Goal: Transaction & Acquisition: Purchase product/service

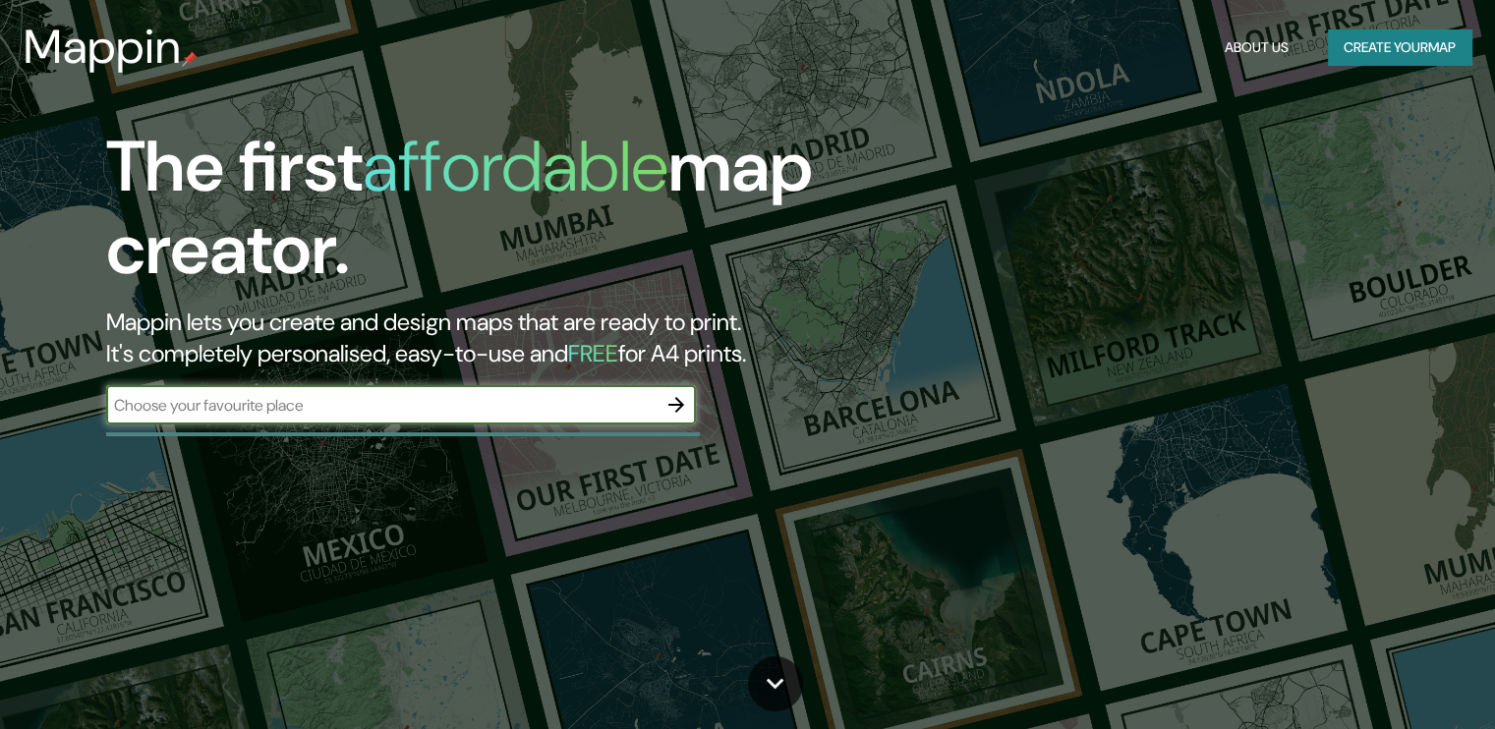
click at [248, 394] on input "text" at bounding box center [381, 405] width 551 height 23
click at [244, 404] on input "text" at bounding box center [381, 405] width 551 height 23
click at [1392, 46] on button "Create your map" at bounding box center [1400, 47] width 144 height 36
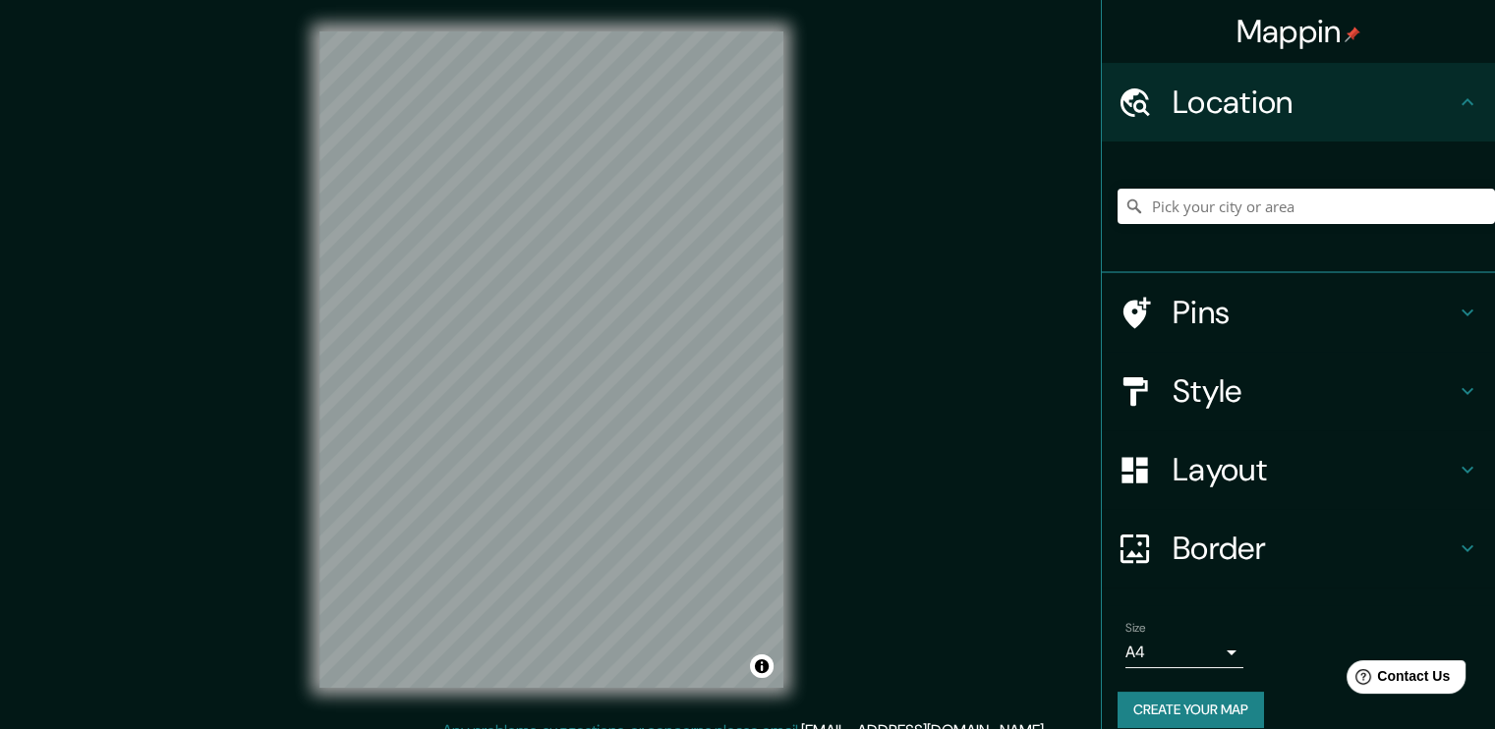
click at [1344, 411] on div "Style" at bounding box center [1298, 391] width 393 height 79
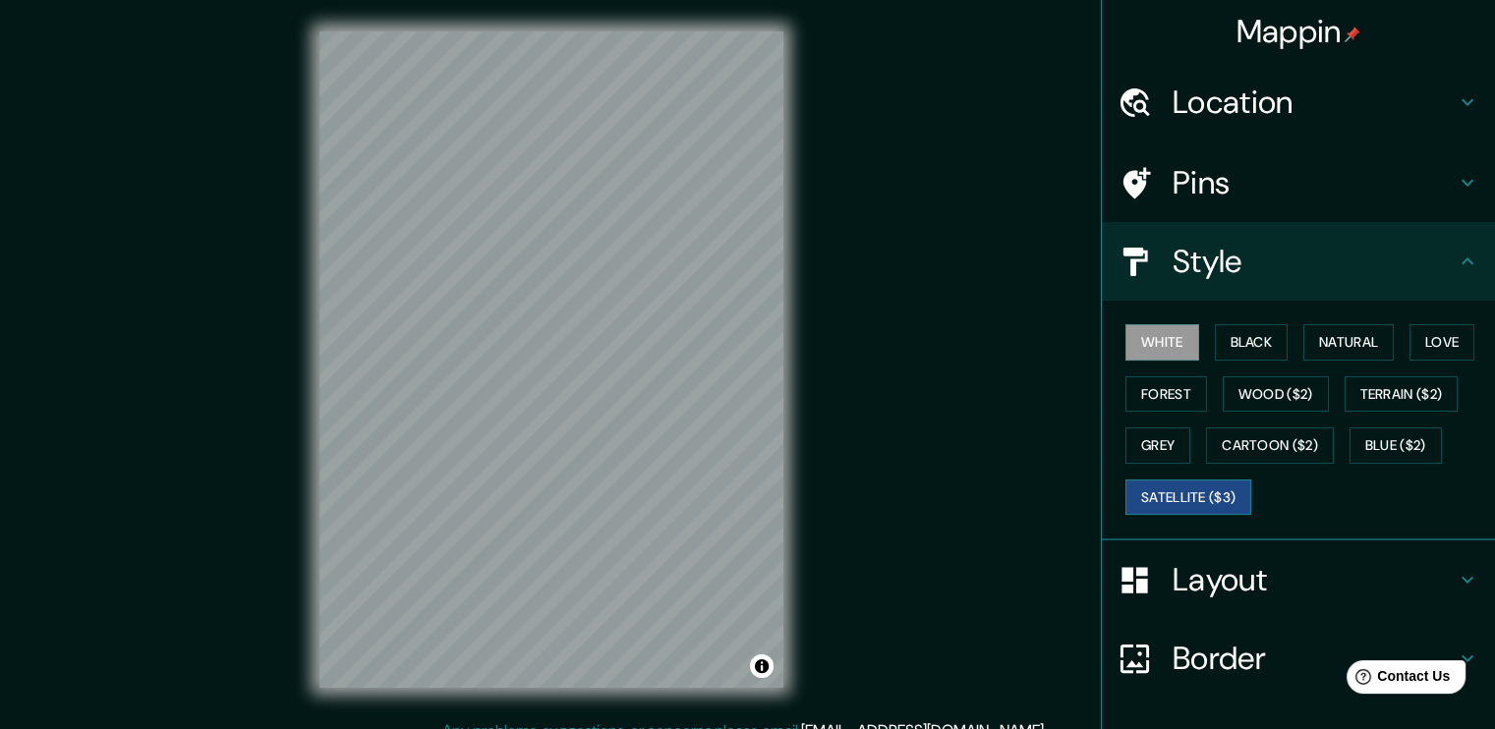
click at [1215, 487] on button "Satellite ($3)" at bounding box center [1189, 498] width 126 height 36
click at [797, 593] on div "© Mapbox © OpenStreetMap Improve this map © Maxar" at bounding box center [551, 360] width 527 height 720
click at [1192, 110] on h4 "Location" at bounding box center [1314, 102] width 283 height 39
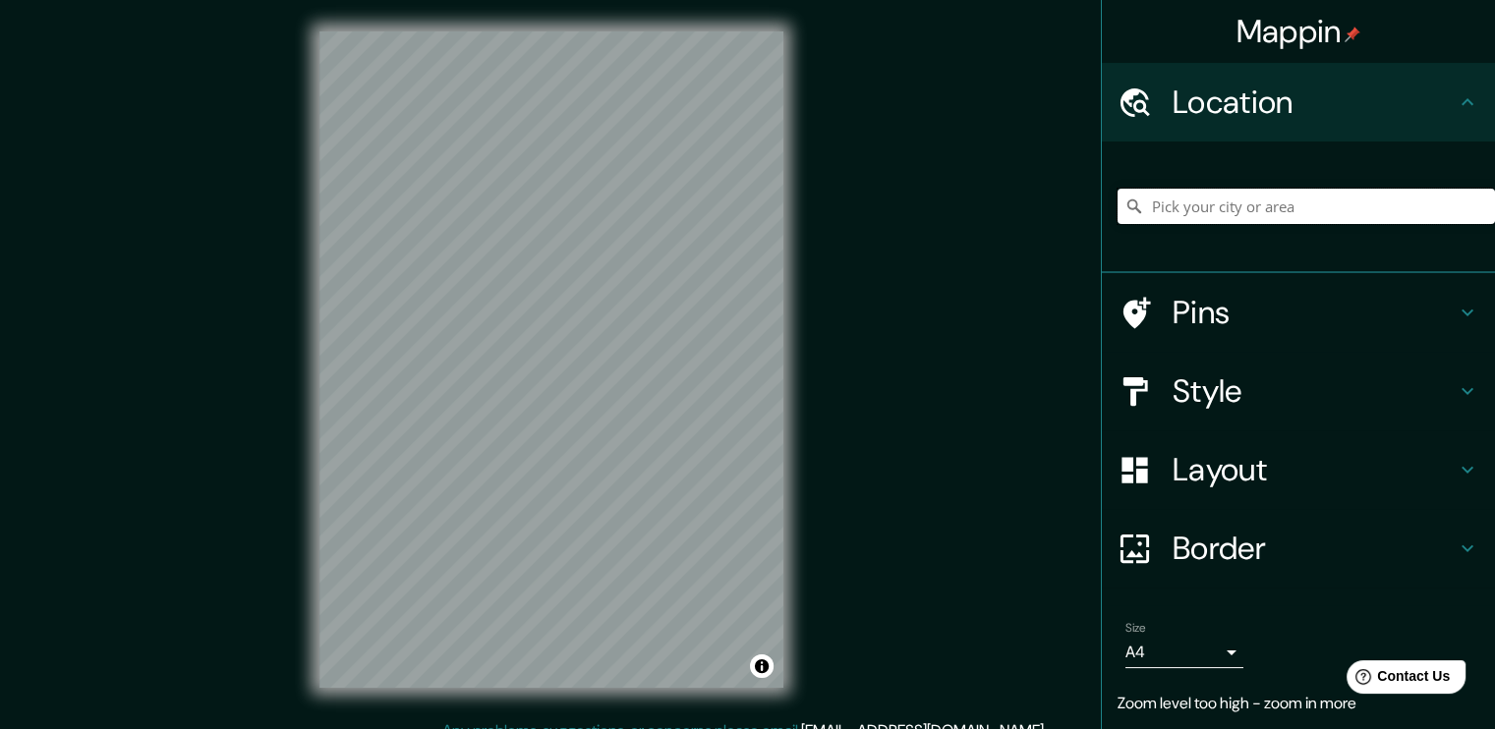
click at [1227, 213] on input "Pick your city or area" at bounding box center [1306, 206] width 377 height 35
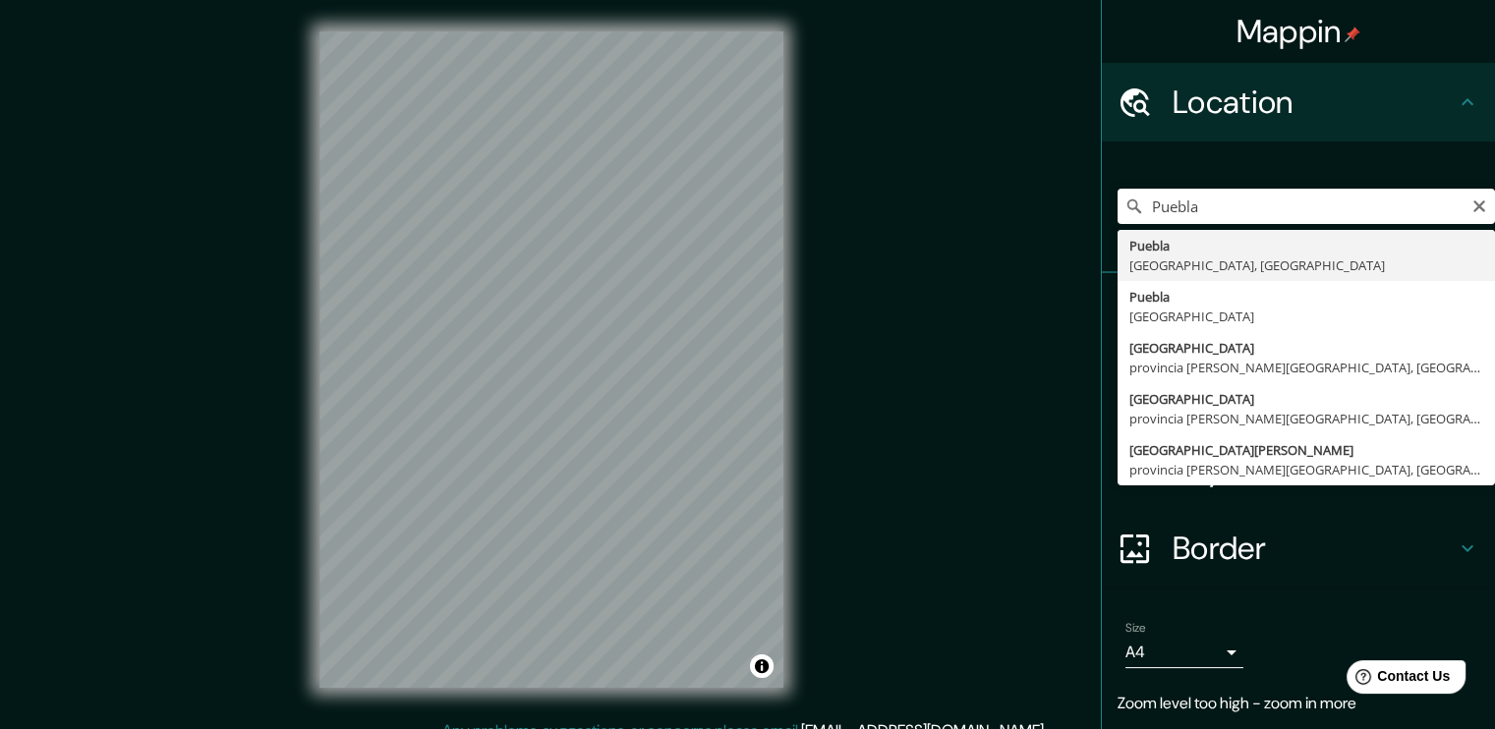
type input "[GEOGRAPHIC_DATA], [GEOGRAPHIC_DATA], [GEOGRAPHIC_DATA]"
